Goal: Browse casually: Explore the website without a specific task or goal

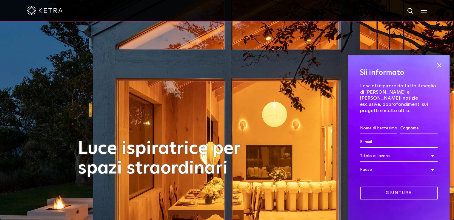
click at [282, 105] on div "Luce ispiratrice per spazi straordinari" at bounding box center [227, 110] width 299 height 220
click at [440, 65] on span at bounding box center [439, 65] width 9 height 9
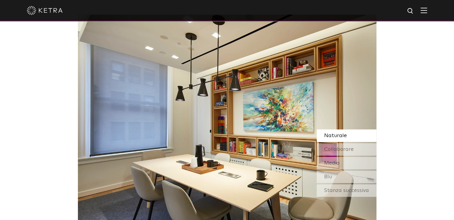
scroll to position [516, 0]
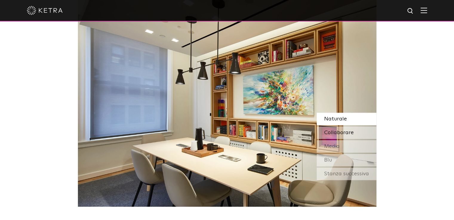
click at [342, 132] on font "Collaborare" at bounding box center [339, 132] width 30 height 5
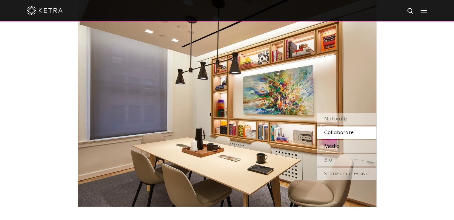
click at [342, 146] on div "Media" at bounding box center [347, 146] width 60 height 13
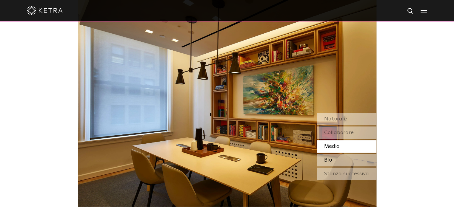
click at [338, 161] on div "Blu" at bounding box center [347, 160] width 60 height 13
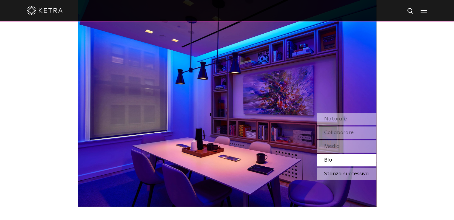
click at [337, 172] on font "Stanza successiva" at bounding box center [346, 173] width 45 height 5
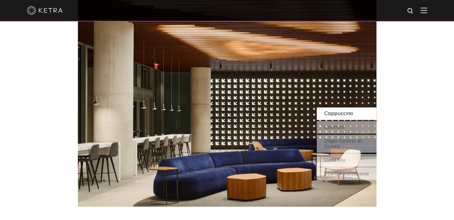
click at [360, 115] on div "Cappuccino" at bounding box center [347, 114] width 60 height 13
click at [340, 111] on font "Cappuccino" at bounding box center [338, 113] width 29 height 5
click at [339, 112] on font "Cappuccino" at bounding box center [338, 113] width 29 height 5
click at [340, 128] on font "Cocktail" at bounding box center [334, 127] width 20 height 5
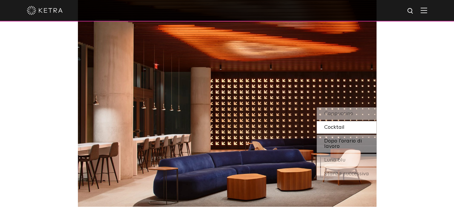
click at [337, 142] on font "Dopo l'orario di lavoro" at bounding box center [343, 144] width 38 height 11
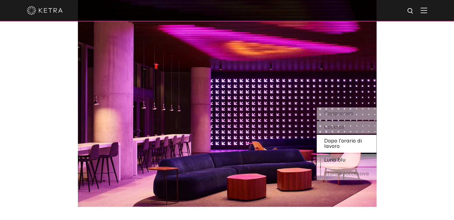
click at [337, 162] on font "Luna blu" at bounding box center [334, 160] width 21 height 5
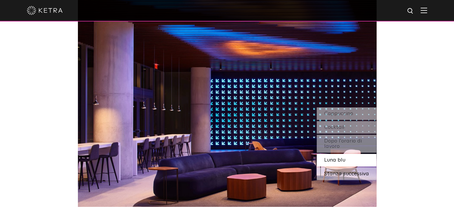
click at [353, 173] on font "Stanza successiva" at bounding box center [346, 173] width 45 height 5
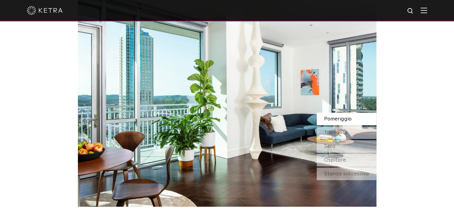
click at [337, 117] on font "Pomeriggio" at bounding box center [337, 118] width 27 height 5
click at [334, 133] on font "Tramonto" at bounding box center [336, 132] width 24 height 5
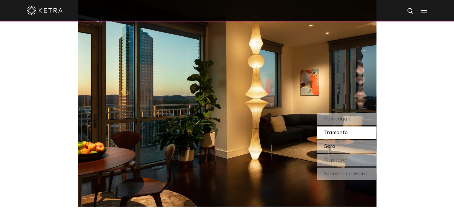
click at [328, 146] on font "Sera" at bounding box center [329, 146] width 11 height 5
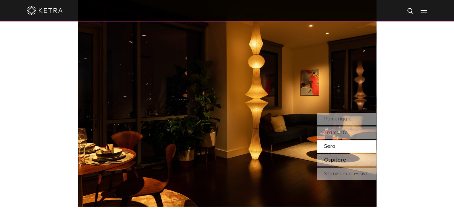
click at [342, 159] on font "Ospitare" at bounding box center [335, 160] width 22 height 5
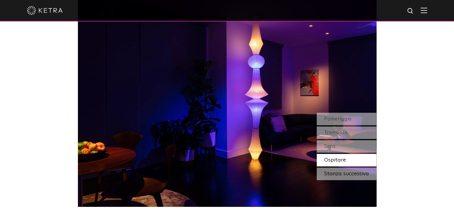
click at [345, 173] on font "Stanza successiva" at bounding box center [346, 173] width 45 height 5
